Goal: Navigation & Orientation: Find specific page/section

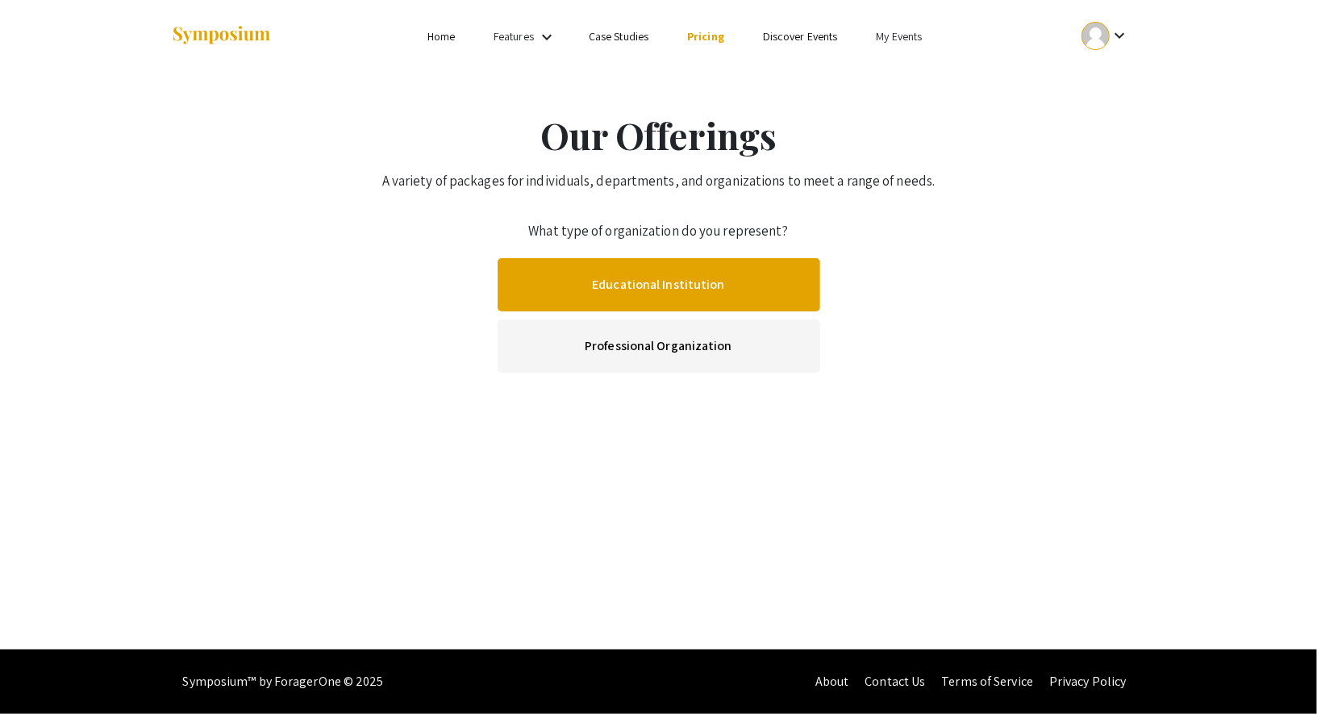
click at [643, 308] on link "Educational Institution" at bounding box center [659, 284] width 323 height 53
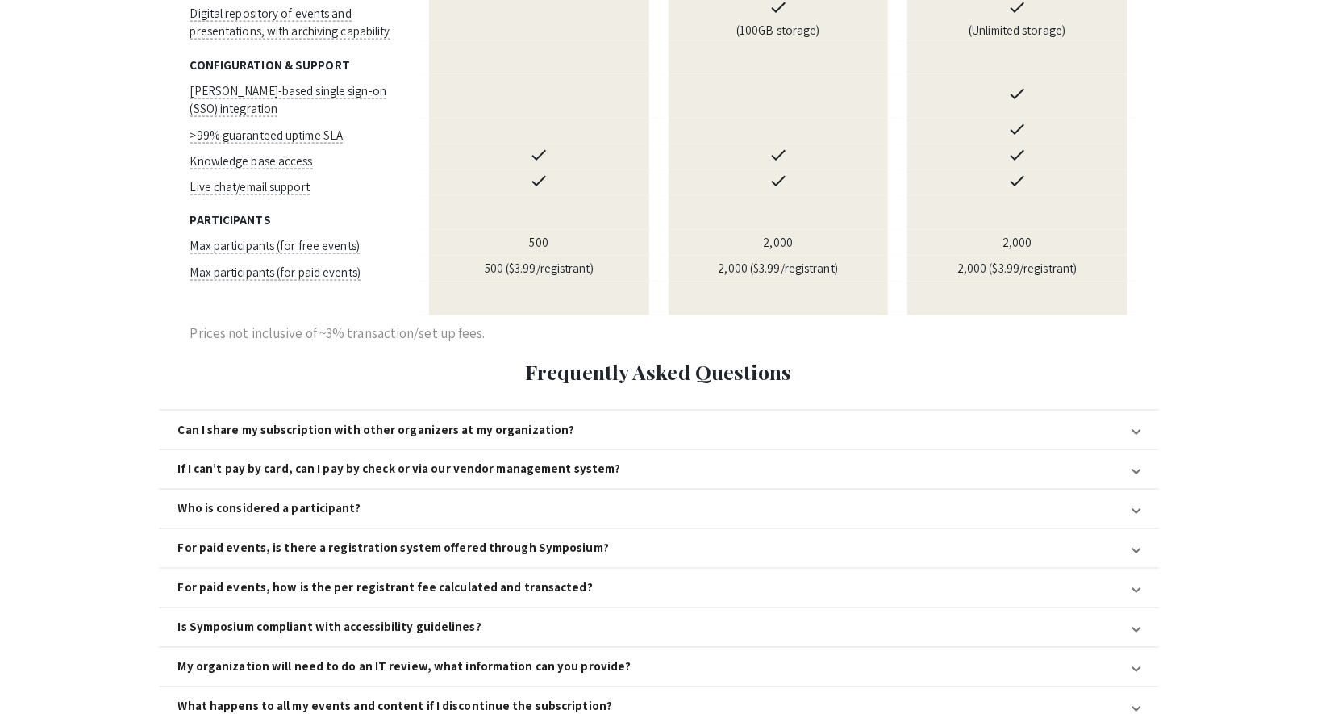
scroll to position [1612, 0]
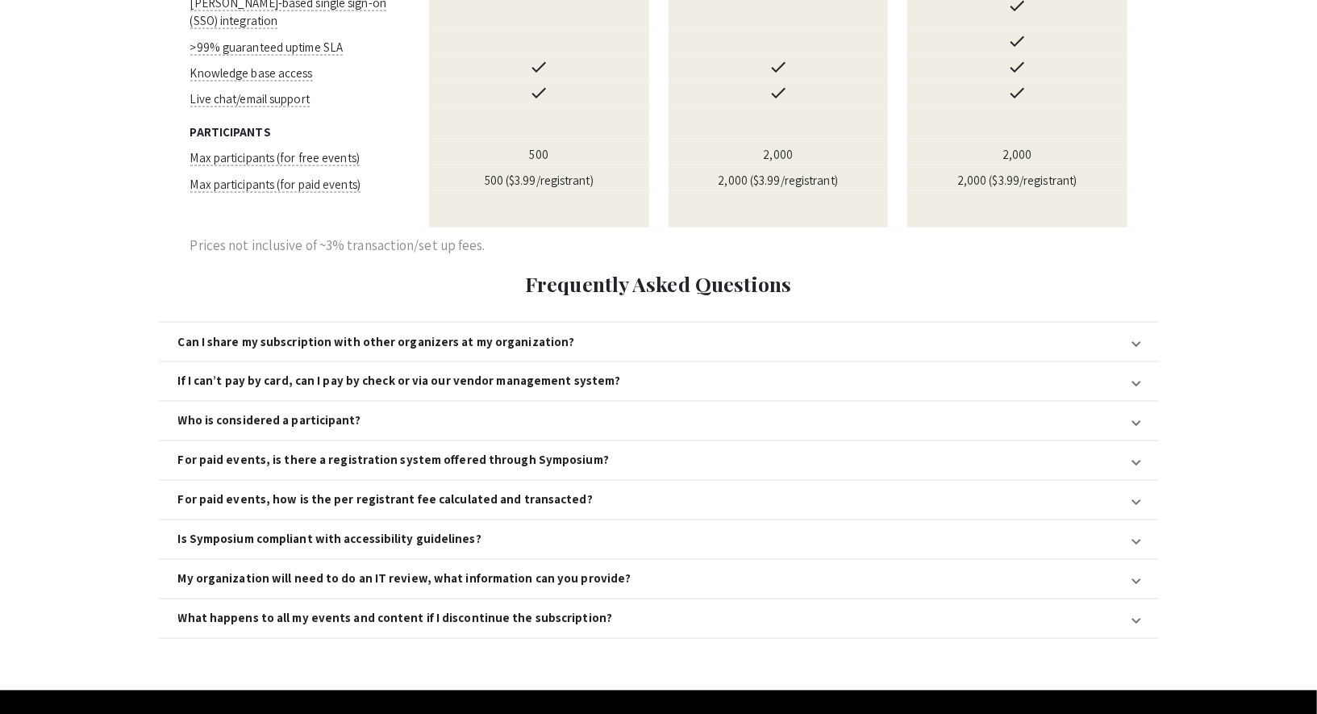
click at [371, 493] on div "For paid events, how is the per registrant fee calculated and transacted?" at bounding box center [385, 500] width 415 height 15
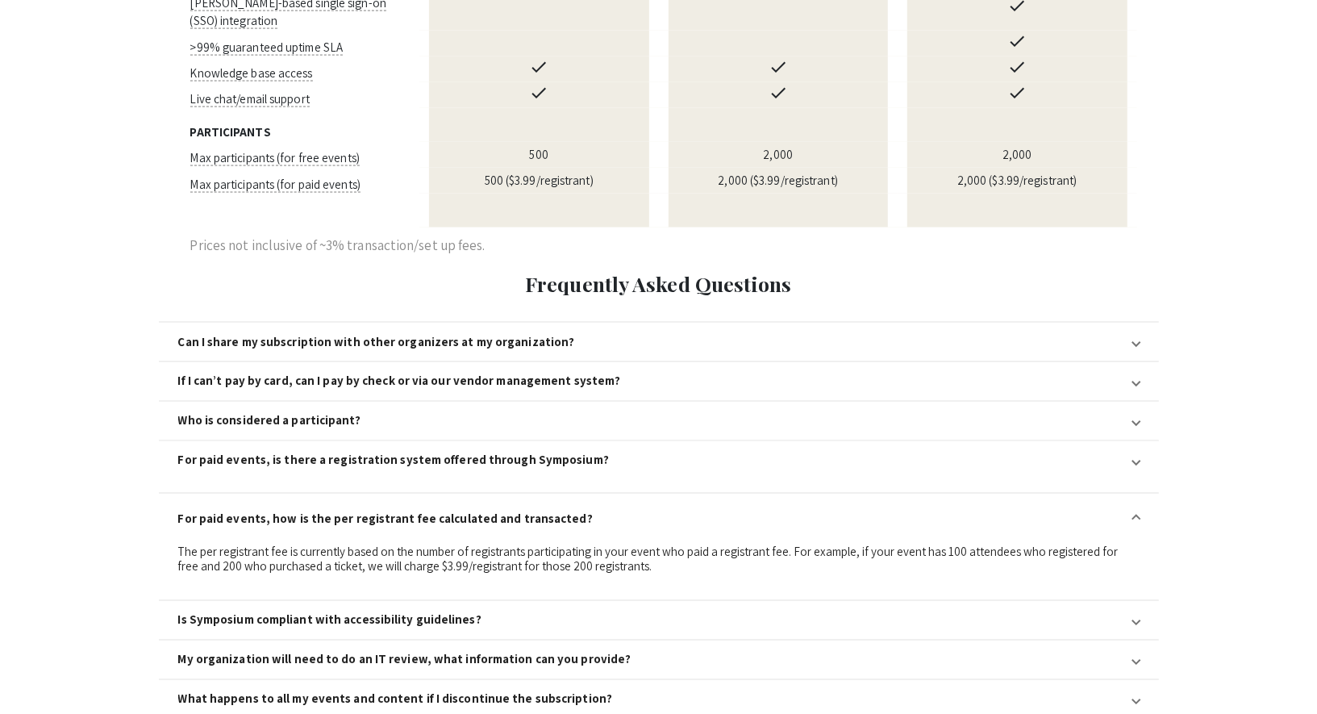
click at [371, 453] on div "For paid events, is there a registration system offered through Symposium?" at bounding box center [393, 460] width 431 height 15
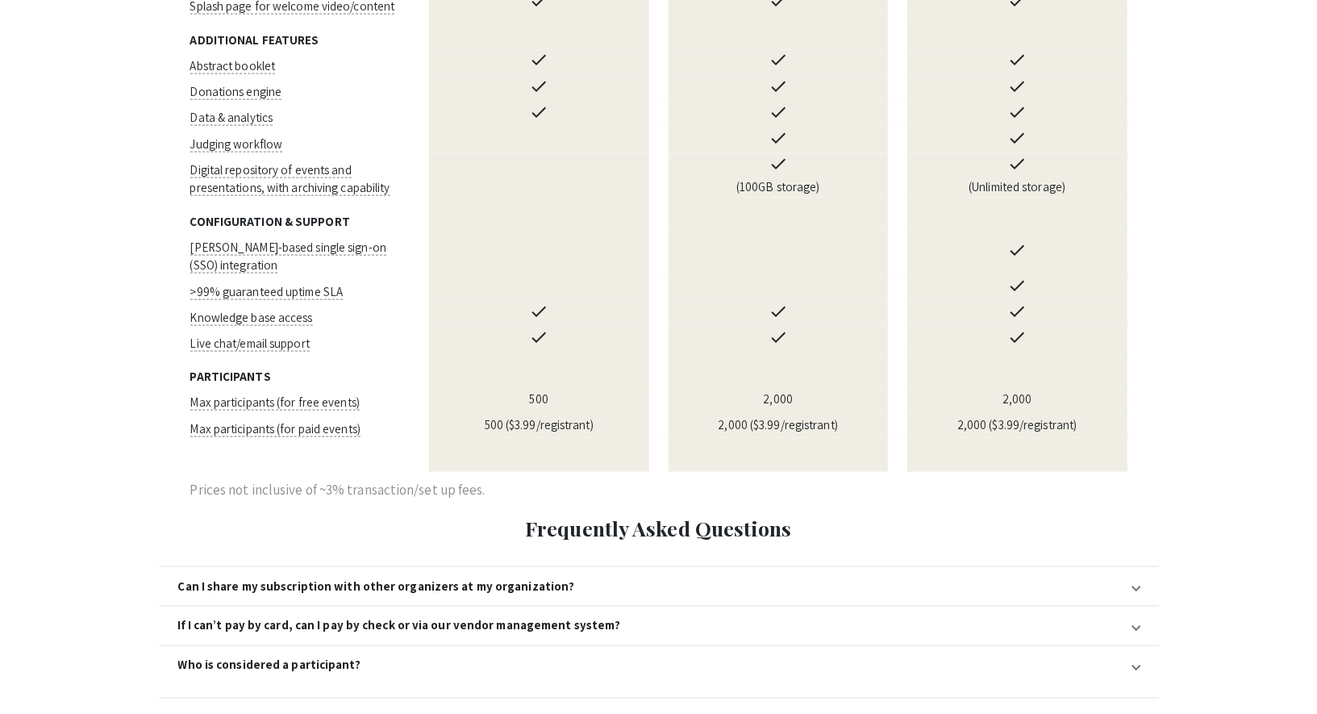
scroll to position [1376, 0]
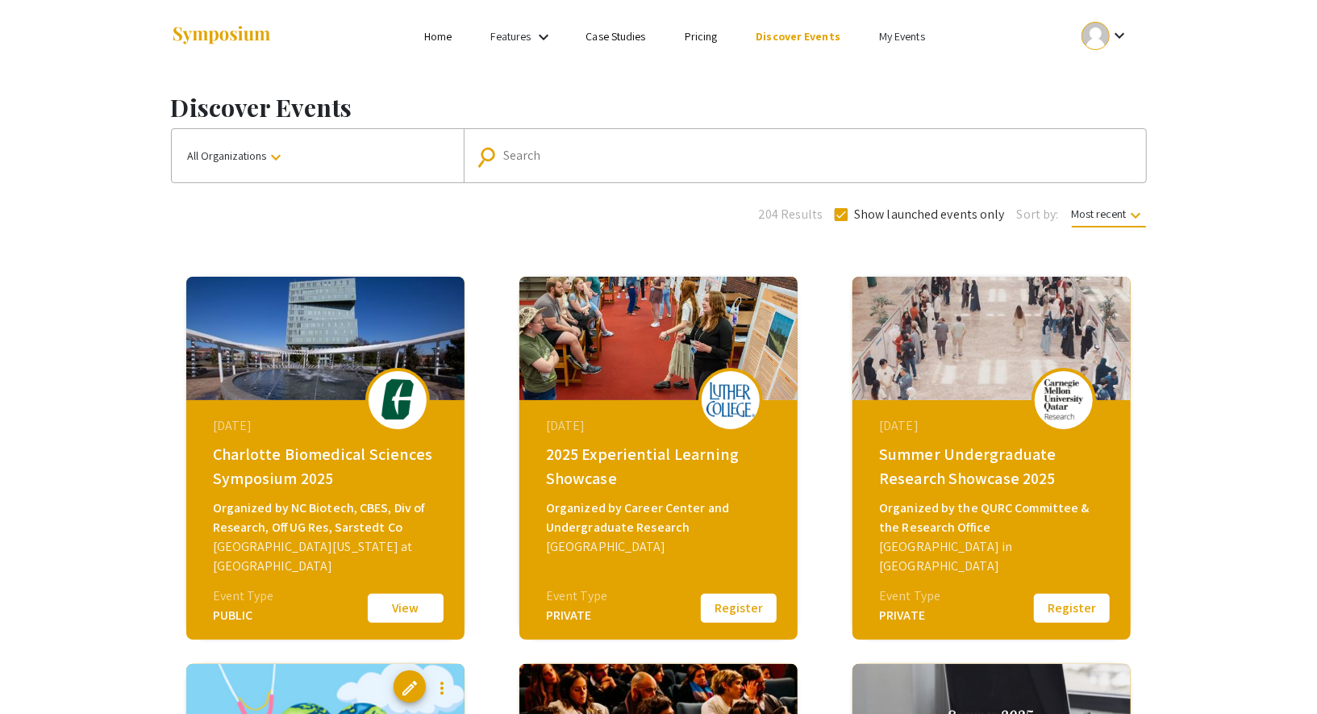
click at [891, 31] on link "My Events" at bounding box center [902, 36] width 46 height 15
click at [896, 68] on button "Events I've organized" at bounding box center [926, 71] width 138 height 39
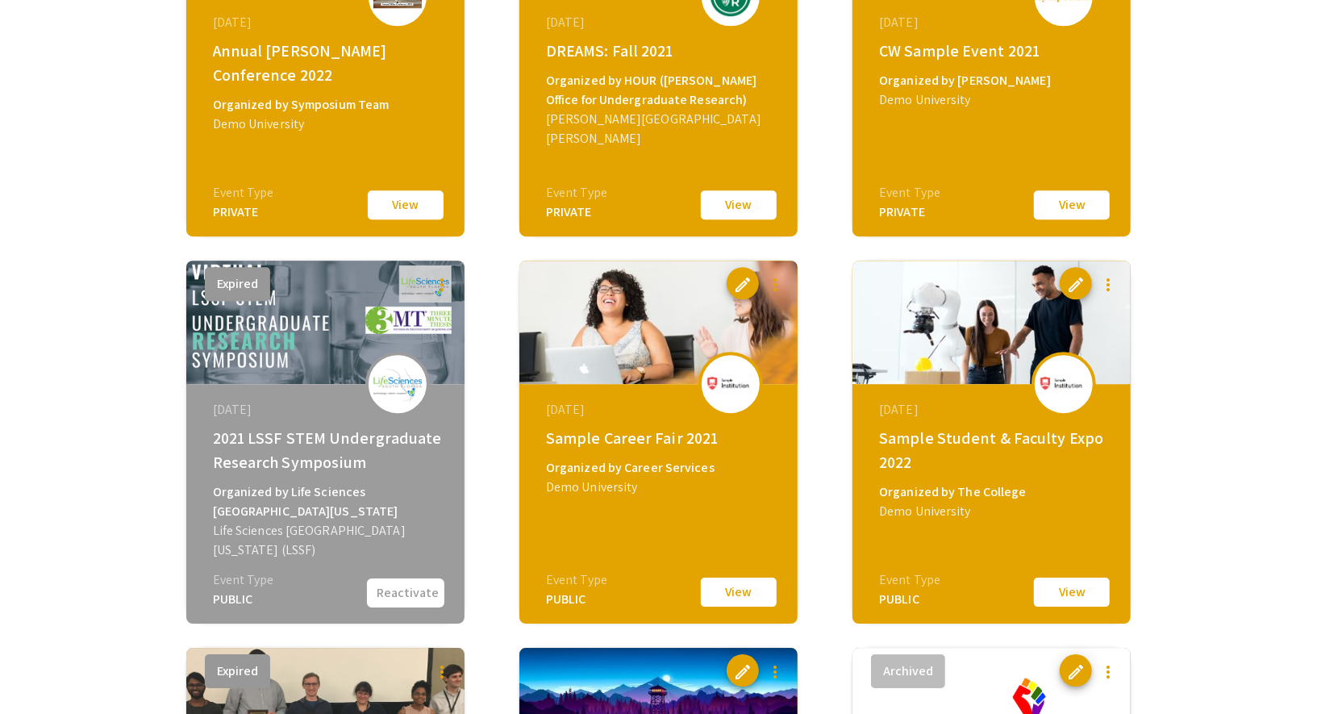
scroll to position [6898, 0]
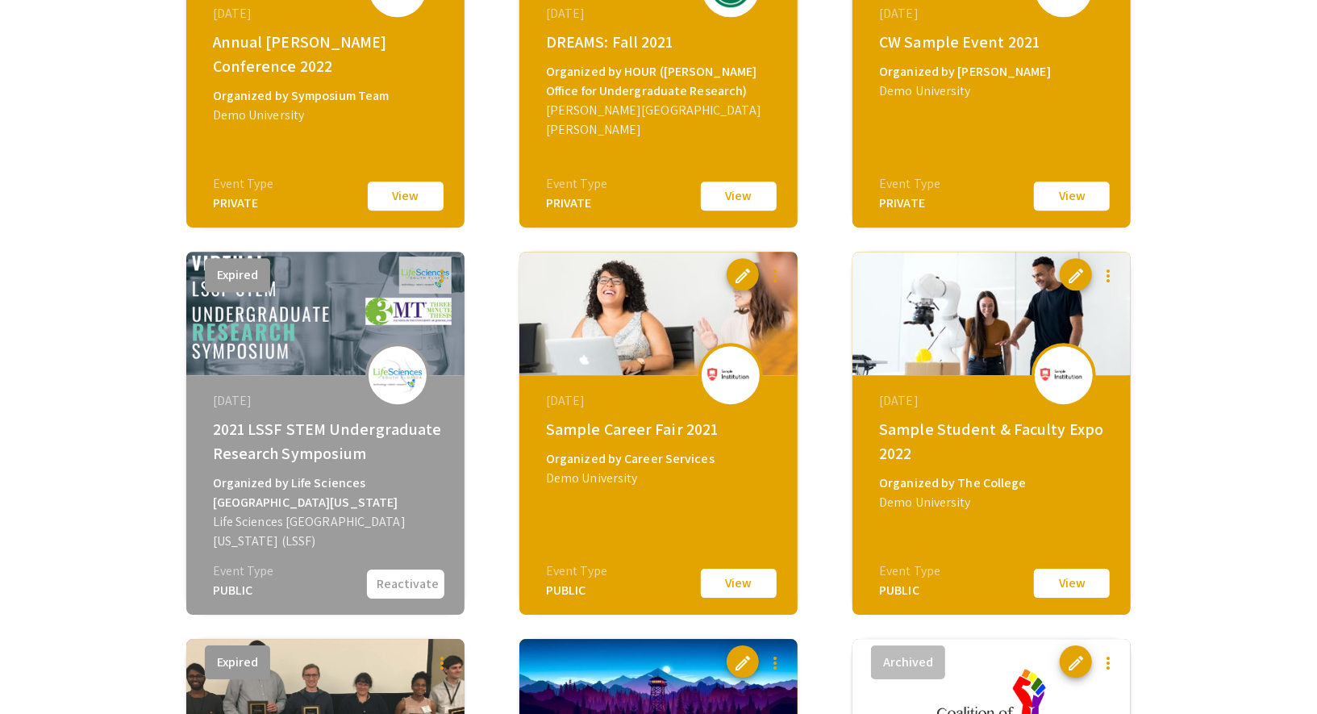
click at [1048, 574] on button "View" at bounding box center [1072, 583] width 81 height 34
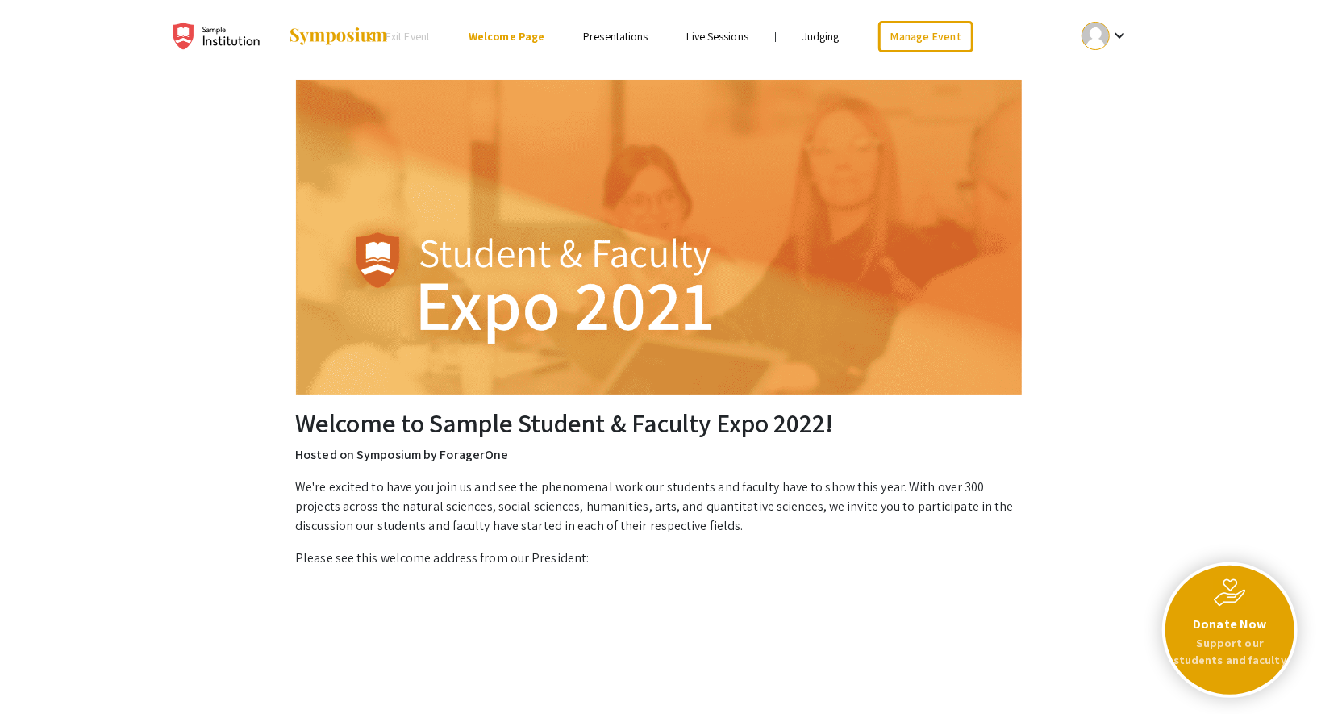
click at [824, 39] on link "Judging" at bounding box center [821, 36] width 37 height 15
